Goal: Information Seeking & Learning: Learn about a topic

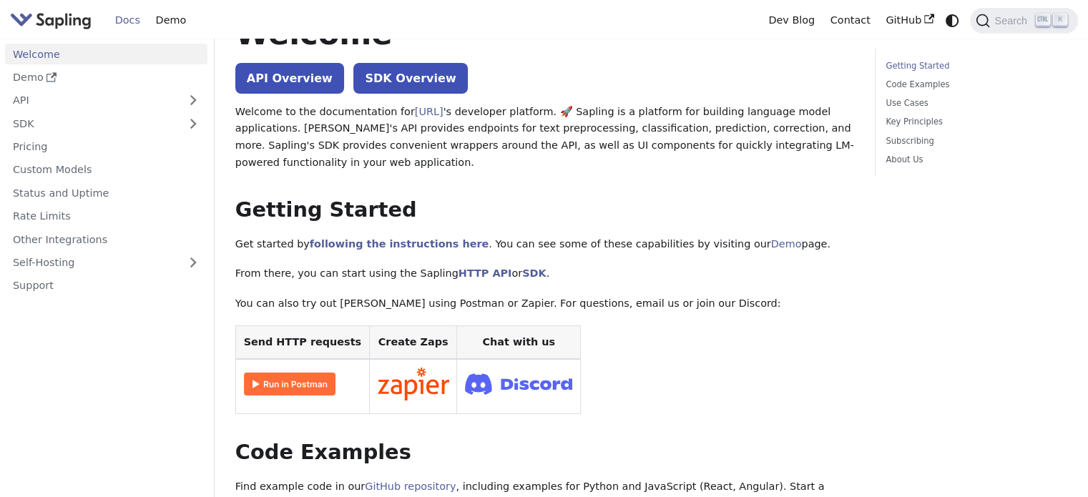
scroll to position [62, 0]
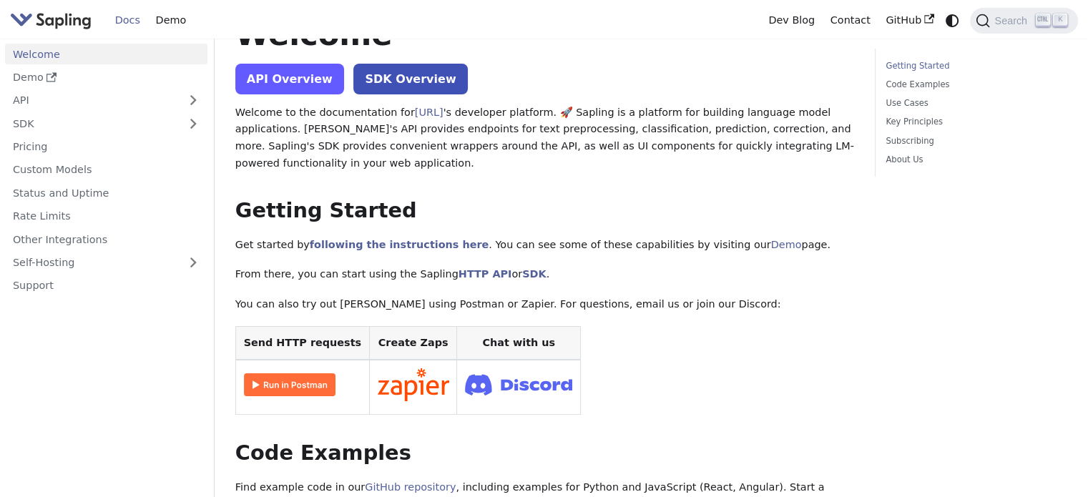
click at [303, 78] on link "API Overview" at bounding box center [289, 79] width 109 height 31
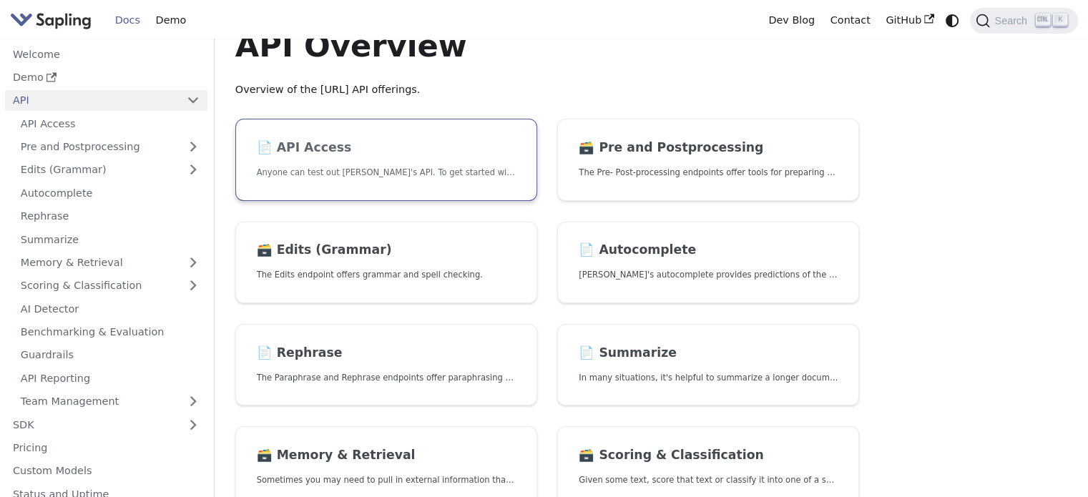
scroll to position [52, 0]
click at [123, 314] on link "AI Detector" at bounding box center [110, 308] width 195 height 21
